Goal: Transaction & Acquisition: Purchase product/service

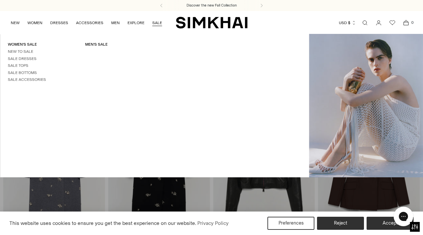
click at [368, 22] on link "Open search modal" at bounding box center [365, 22] width 13 height 13
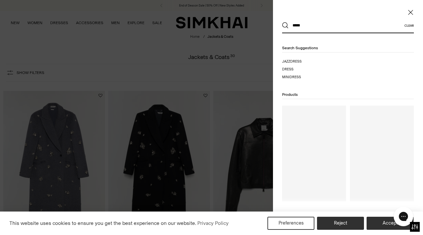
type input "*****"
click at [286, 25] on button "Search" at bounding box center [285, 25] width 7 height 7
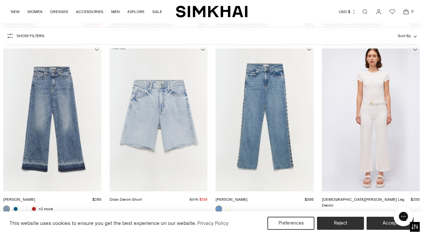
scroll to position [434, 0]
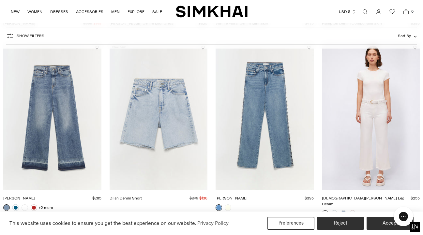
click at [0, 0] on img "Amelia Denim" at bounding box center [0, 0] width 0 height 0
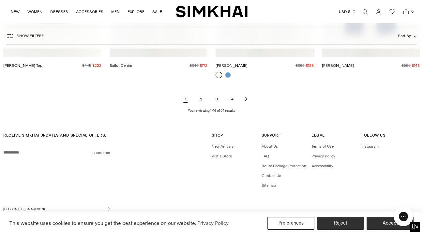
scroll to position [753, 0]
click at [203, 95] on link "2" at bounding box center [201, 99] width 13 height 13
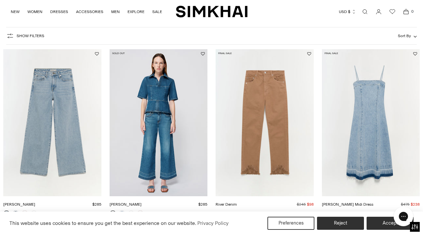
scroll to position [435, 0]
